Goal: Transaction & Acquisition: Download file/media

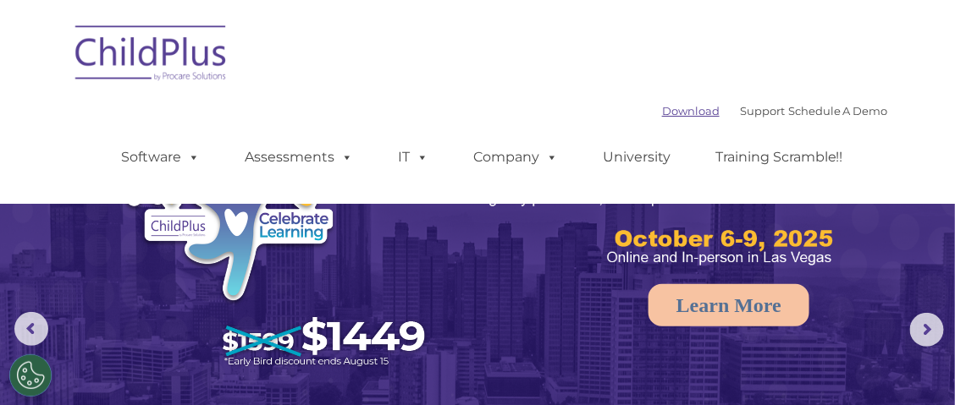
select select "MEDIUM"
click at [669, 111] on link "Download" at bounding box center [691, 111] width 58 height 14
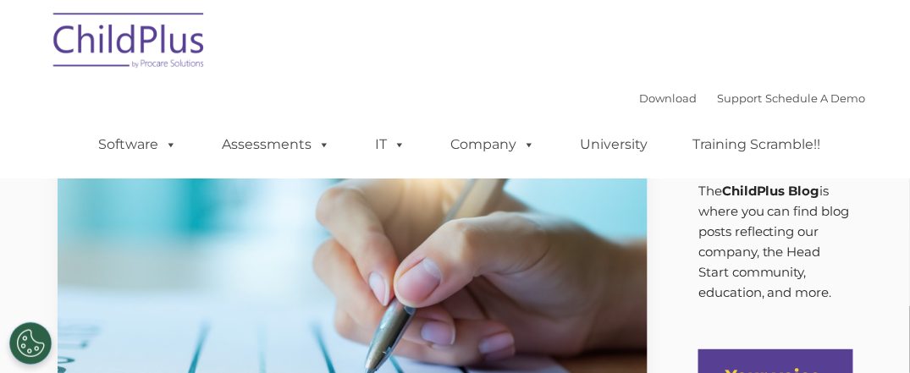
click at [143, 42] on img at bounding box center [129, 43] width 169 height 85
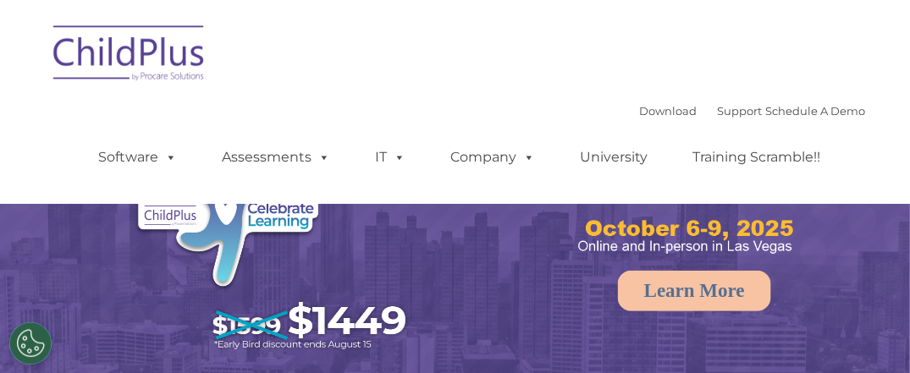
select select "MEDIUM"
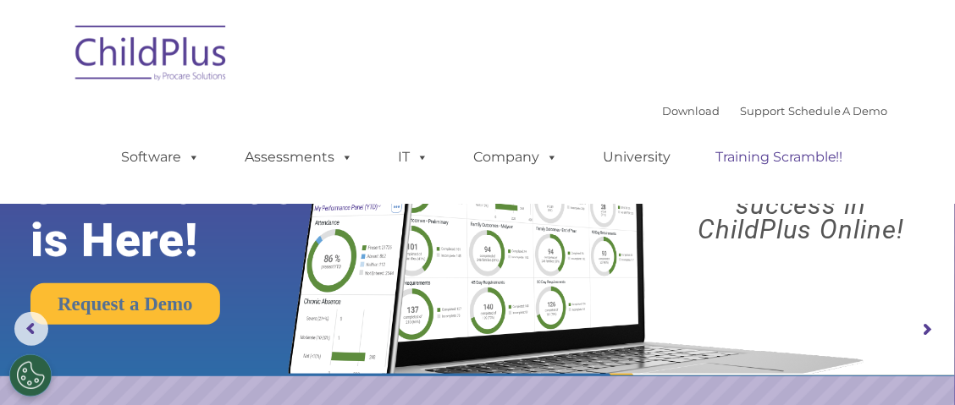
click at [824, 156] on link "Training Scramble!!" at bounding box center [779, 158] width 162 height 34
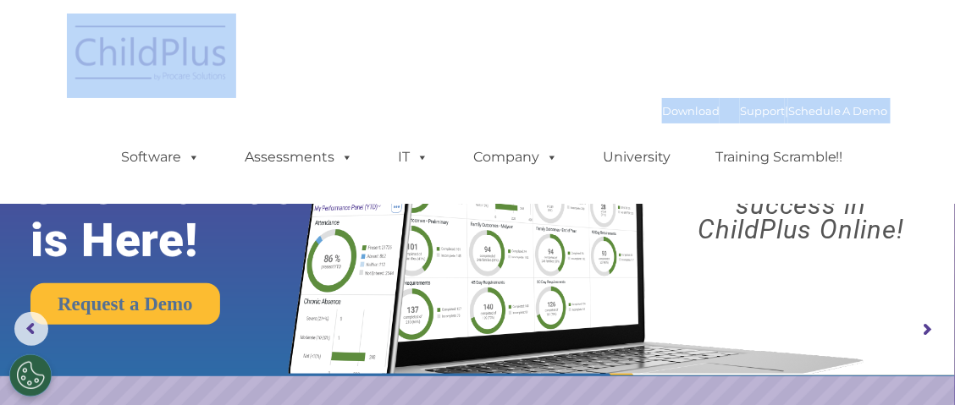
drag, startPoint x: 146, startPoint y: 121, endPoint x: 153, endPoint y: 96, distance: 26.3
click at [147, 116] on nav "Download Support | Schedule A Demo  MENU MENU Software ChildPlus: The original…" at bounding box center [477, 102] width 955 height 204
click at [166, 74] on img at bounding box center [151, 56] width 169 height 85
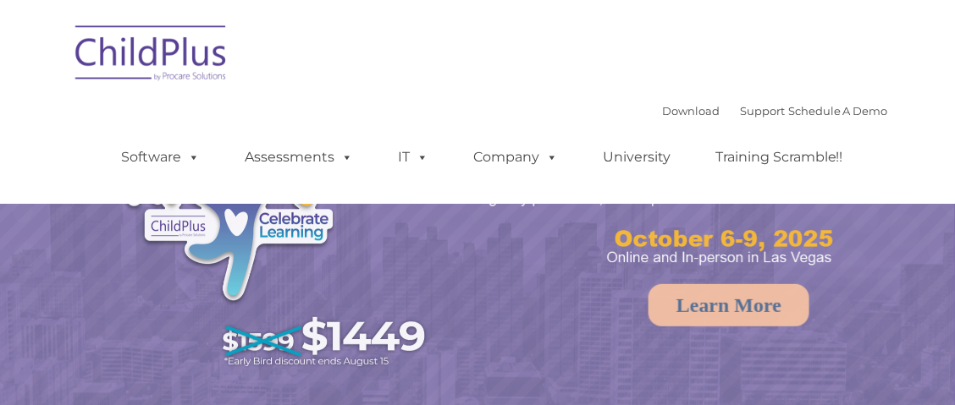
select select "MEDIUM"
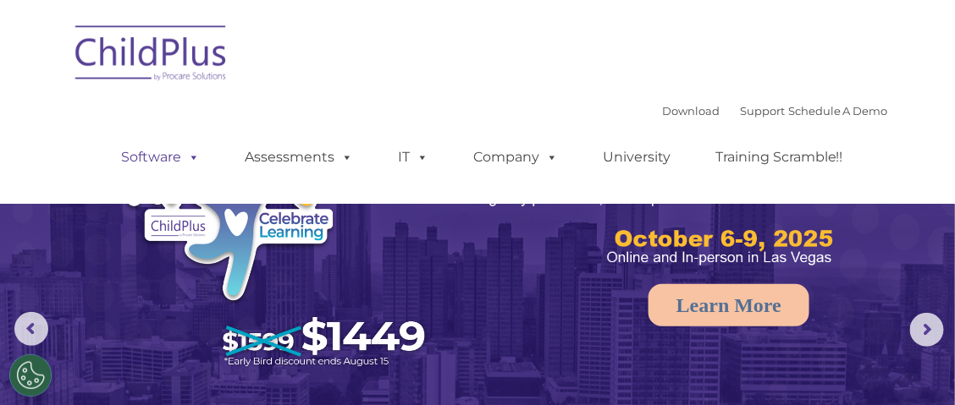
click at [194, 162] on span at bounding box center [190, 157] width 19 height 16
click at [195, 162] on span at bounding box center [190, 157] width 19 height 16
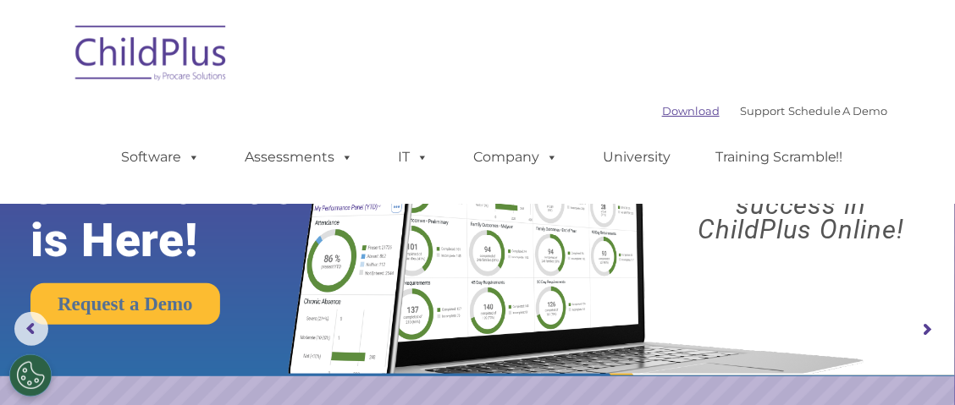
click at [687, 118] on link "Download" at bounding box center [691, 111] width 58 height 14
